Goal: Navigation & Orientation: Find specific page/section

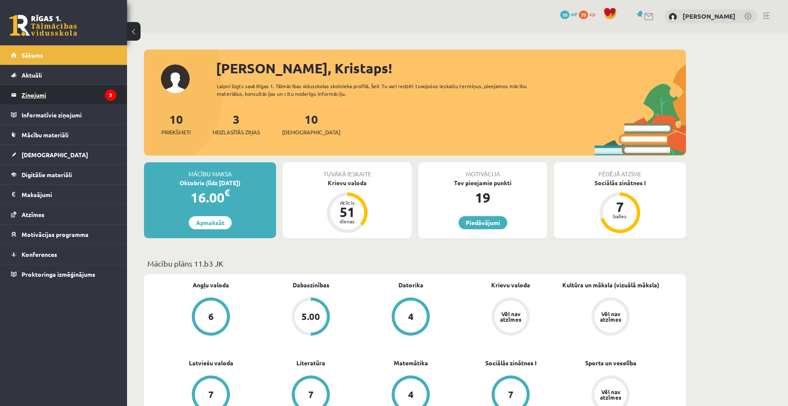
click at [85, 98] on legend "Ziņojumi 3" at bounding box center [69, 94] width 95 height 19
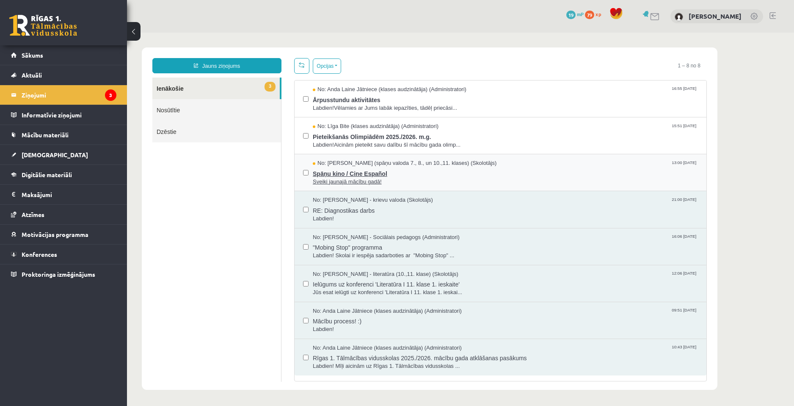
click at [382, 181] on span "Sveiki jaunajā mācību gadā!" at bounding box center [505, 182] width 385 height 8
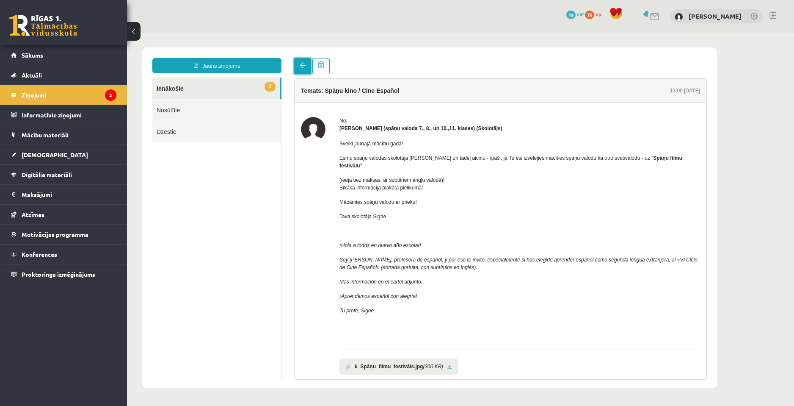
click at [302, 65] on span at bounding box center [303, 65] width 6 height 6
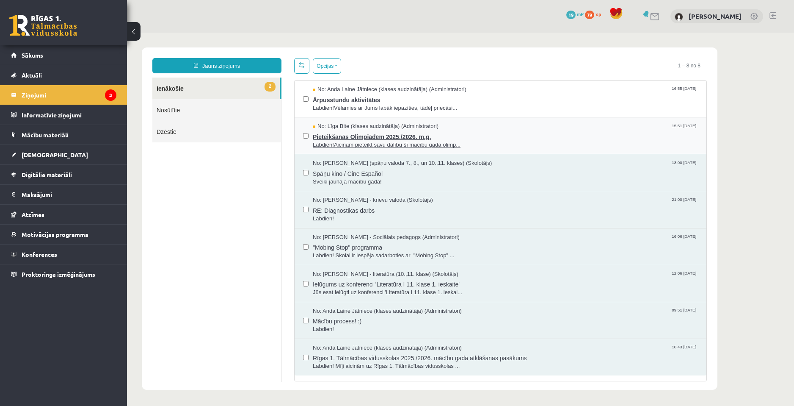
click at [393, 146] on span "Labdien!Aicinām pieteikt savu dalību šī mācību gada olimp..." at bounding box center [505, 145] width 385 height 8
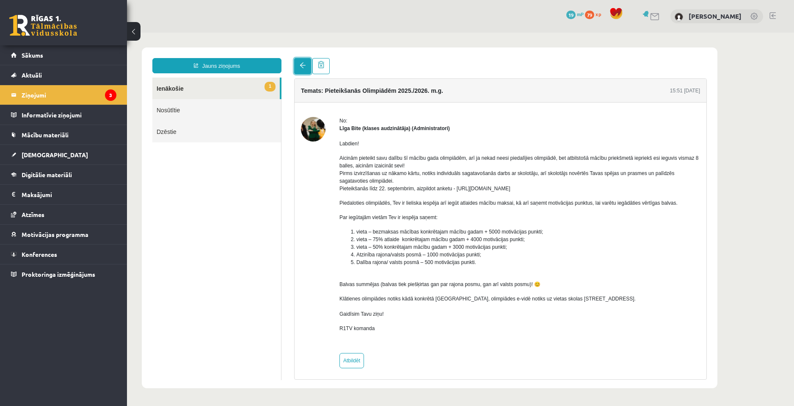
click at [301, 67] on span at bounding box center [303, 65] width 6 height 6
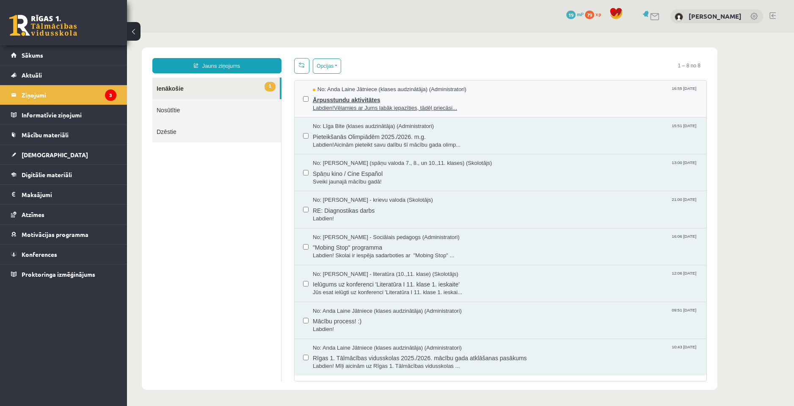
click at [349, 97] on span "Ārpusstundu aktivitātes" at bounding box center [505, 99] width 385 height 11
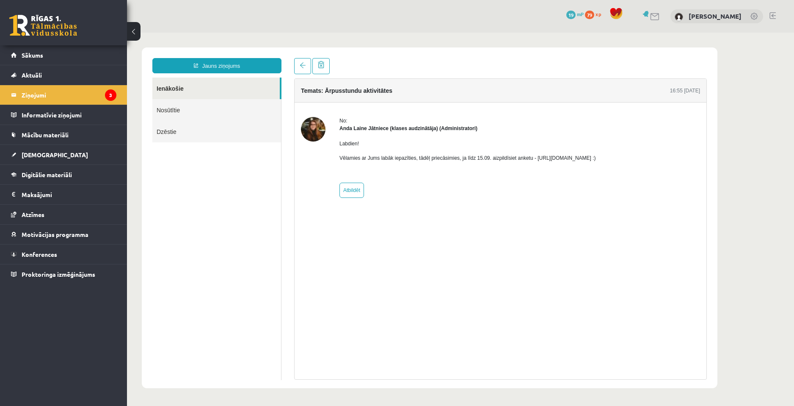
drag, startPoint x: 531, startPoint y: 158, endPoint x: 625, endPoint y: 157, distance: 94.0
click at [596, 157] on p "Vēlamies ar Jums labāk iepazīties, tādēļ priecāsimies, ja līdz 15.09. aizpildīs…" at bounding box center [468, 158] width 257 height 8
click at [45, 58] on link "Sākums" at bounding box center [63, 54] width 105 height 19
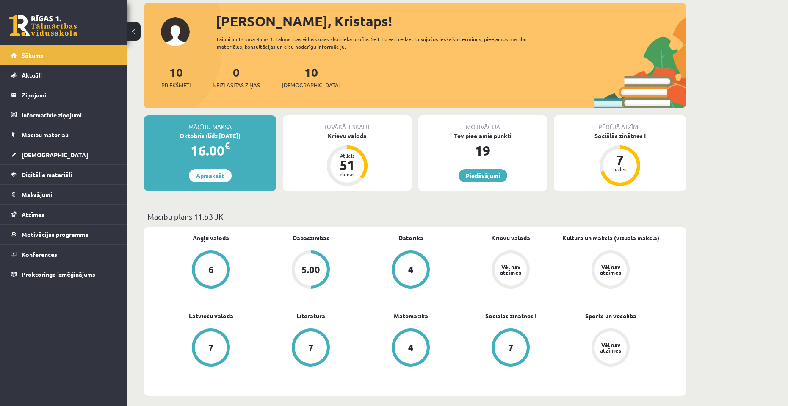
scroll to position [85, 0]
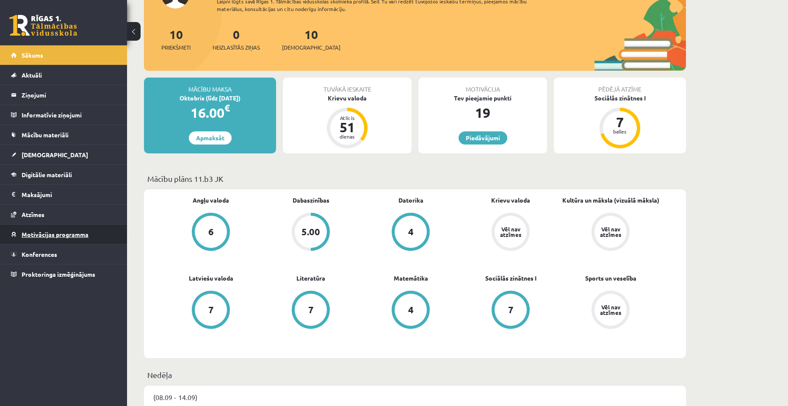
click at [40, 240] on link "Motivācijas programma" at bounding box center [63, 233] width 105 height 19
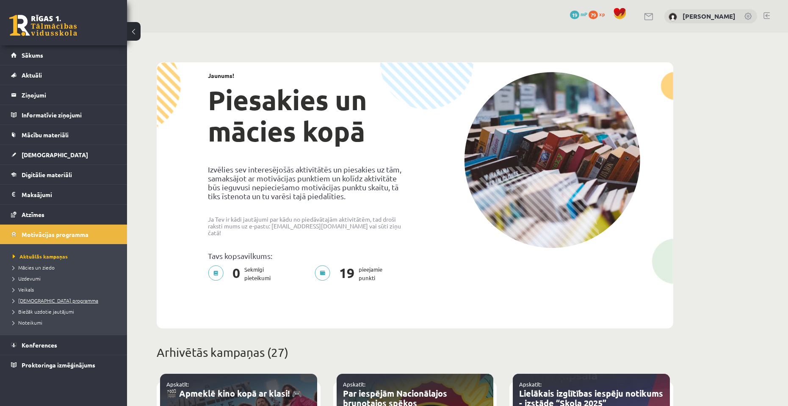
click at [38, 304] on link "[DEMOGRAPHIC_DATA] programma" at bounding box center [66, 300] width 106 height 8
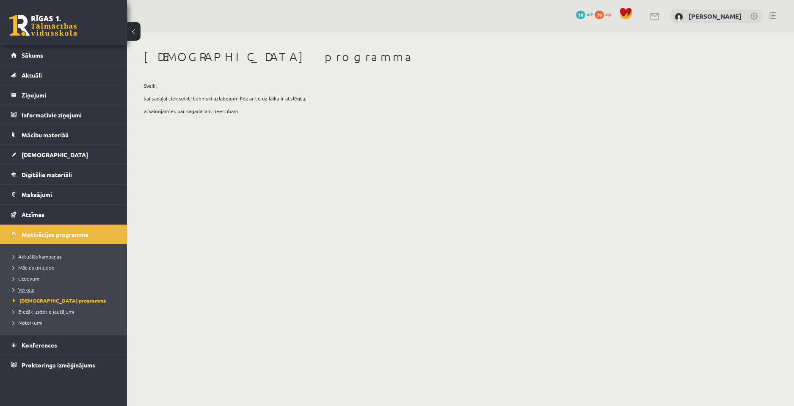
click at [22, 291] on span "Veikals" at bounding box center [23, 289] width 21 height 7
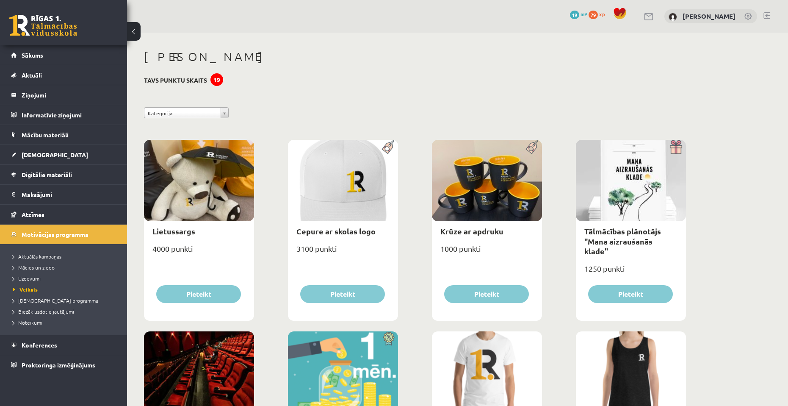
click at [570, 14] on span "19" at bounding box center [574, 15] width 9 height 8
click at [67, 58] on link "Sākums" at bounding box center [63, 54] width 105 height 19
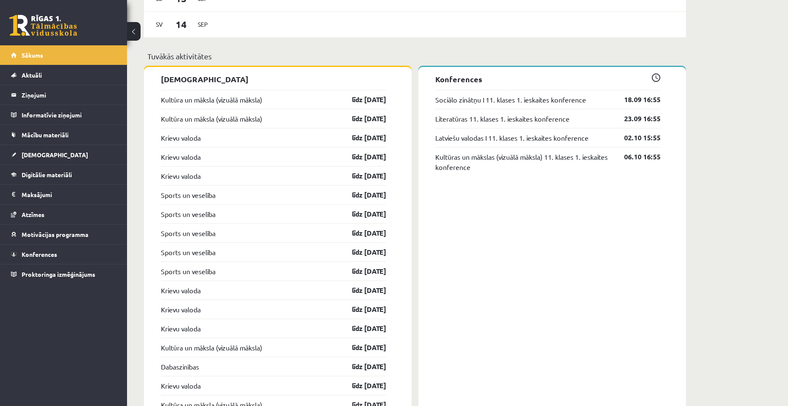
scroll to position [609, 0]
